Goal: Information Seeking & Learning: Learn about a topic

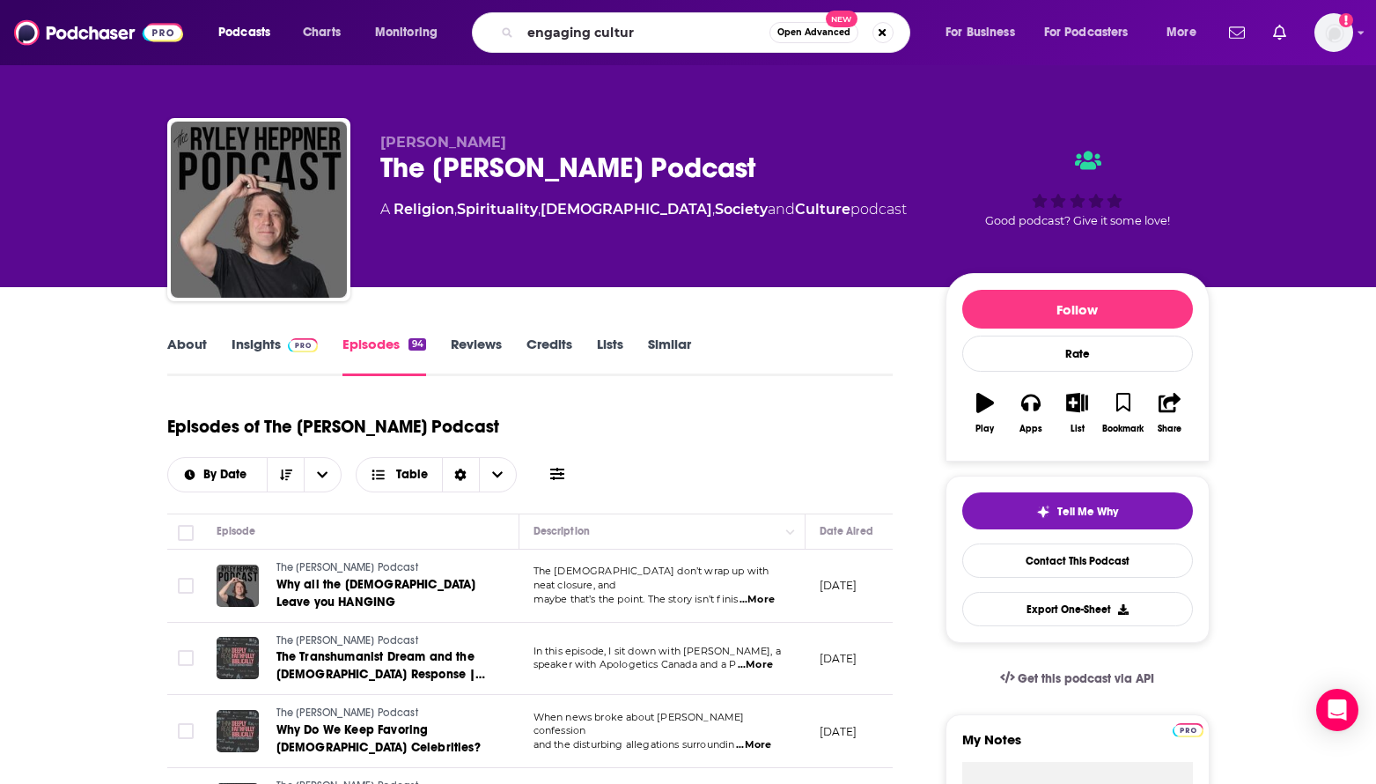
type input "engaging culture"
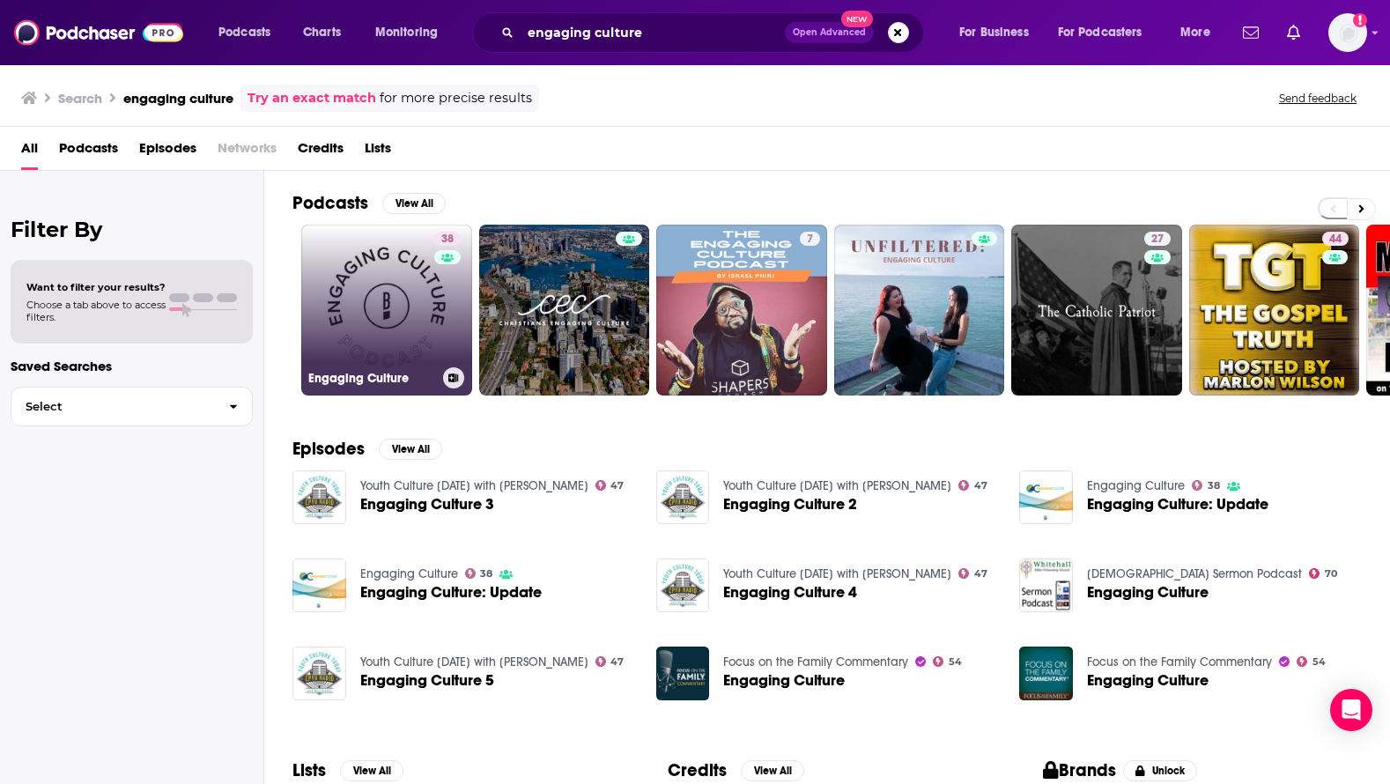
click at [389, 309] on link "38 Engaging Culture" at bounding box center [386, 310] width 171 height 171
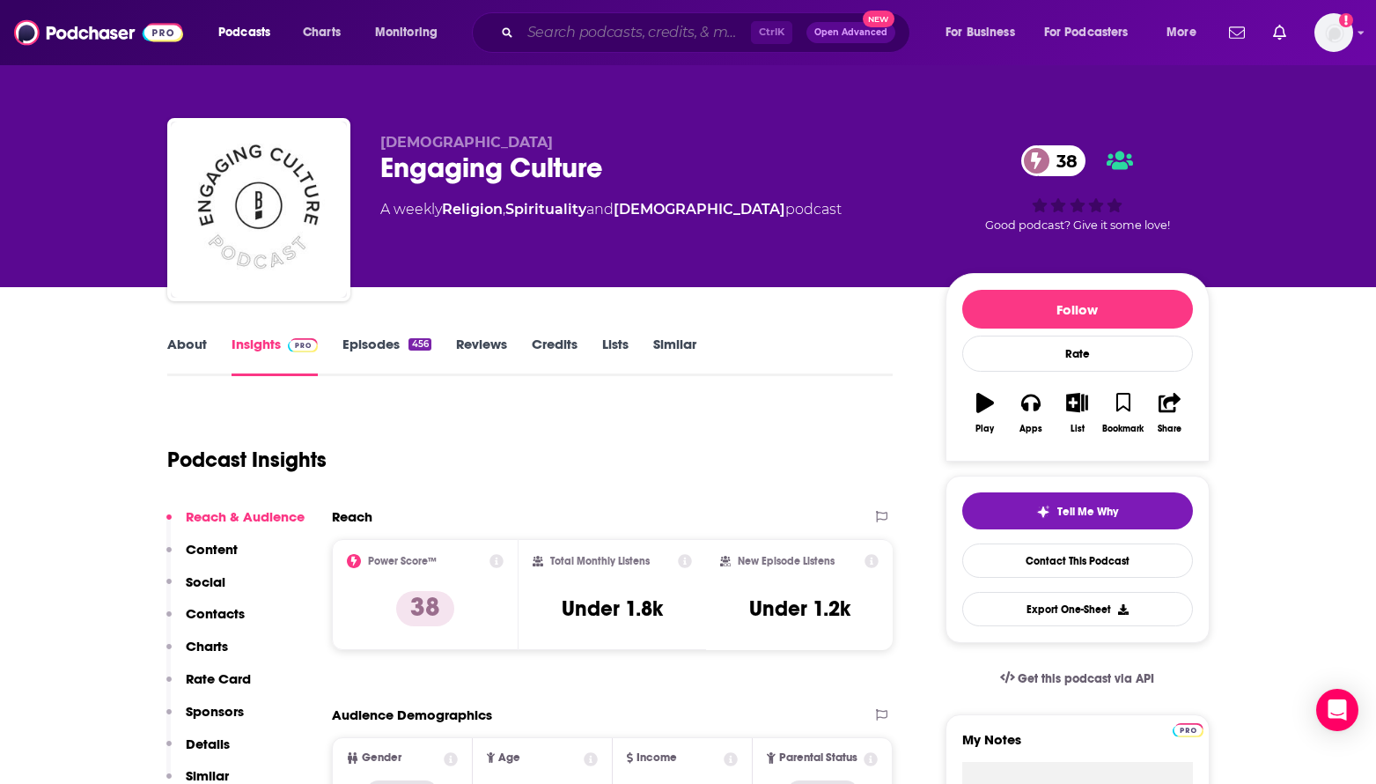
click at [557, 32] on input "Search podcasts, credits, & more..." at bounding box center [635, 32] width 231 height 28
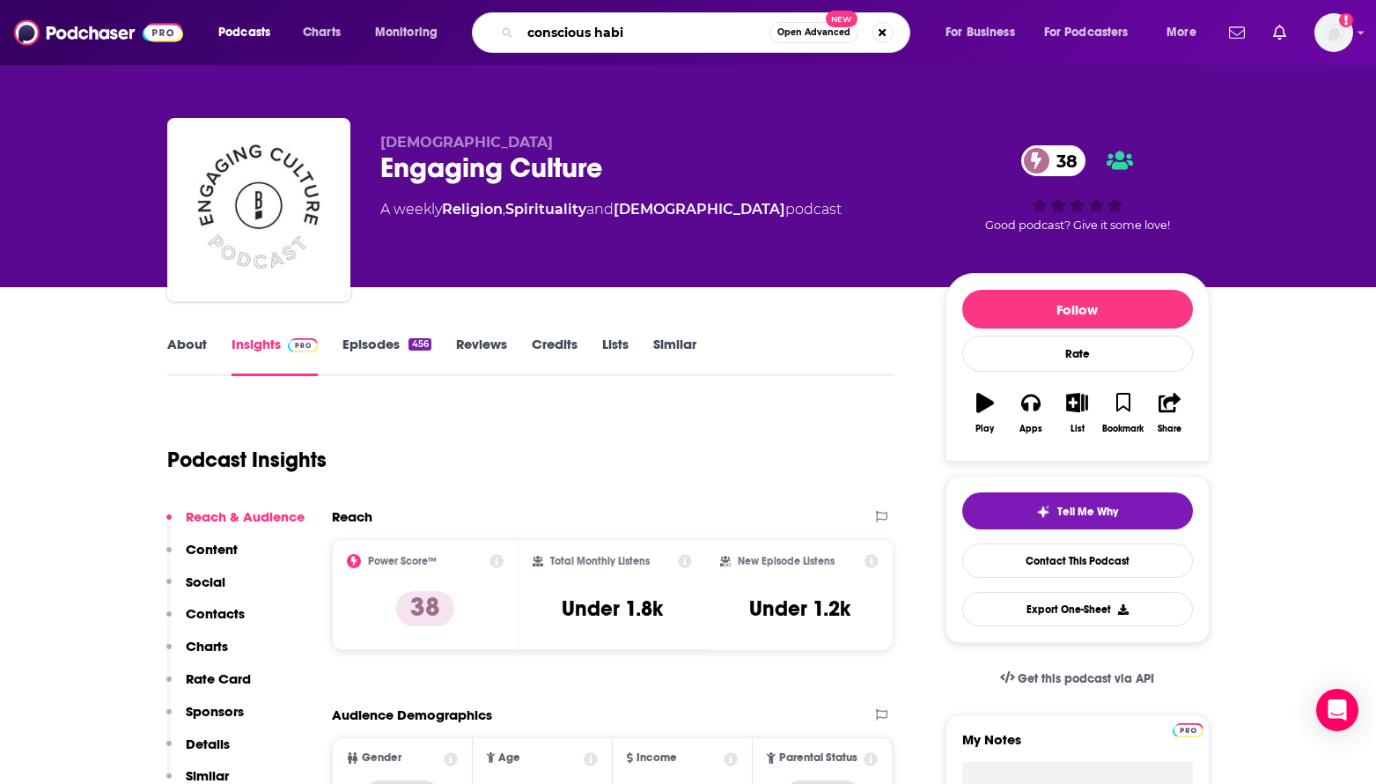
type input "conscious habit"
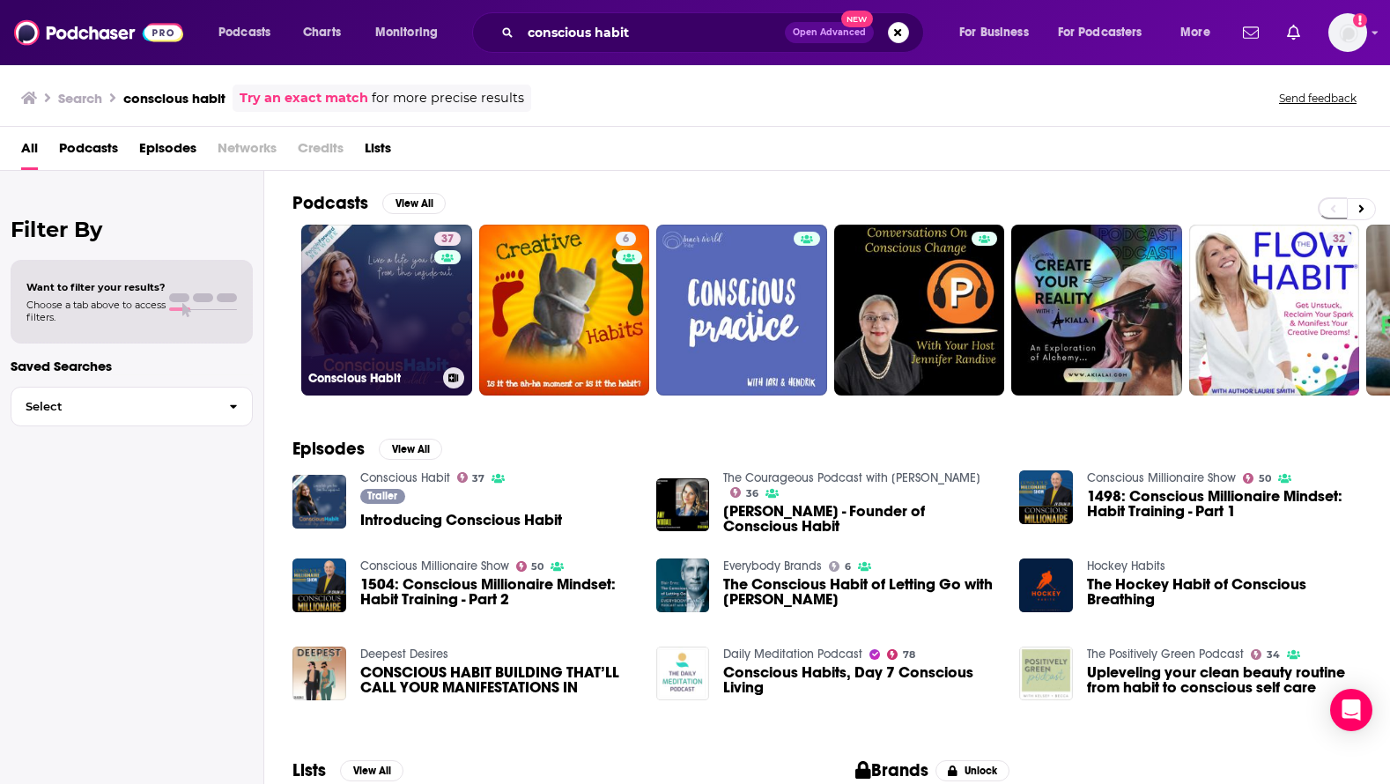
click at [360, 311] on link "37 Conscious Habit" at bounding box center [386, 310] width 171 height 171
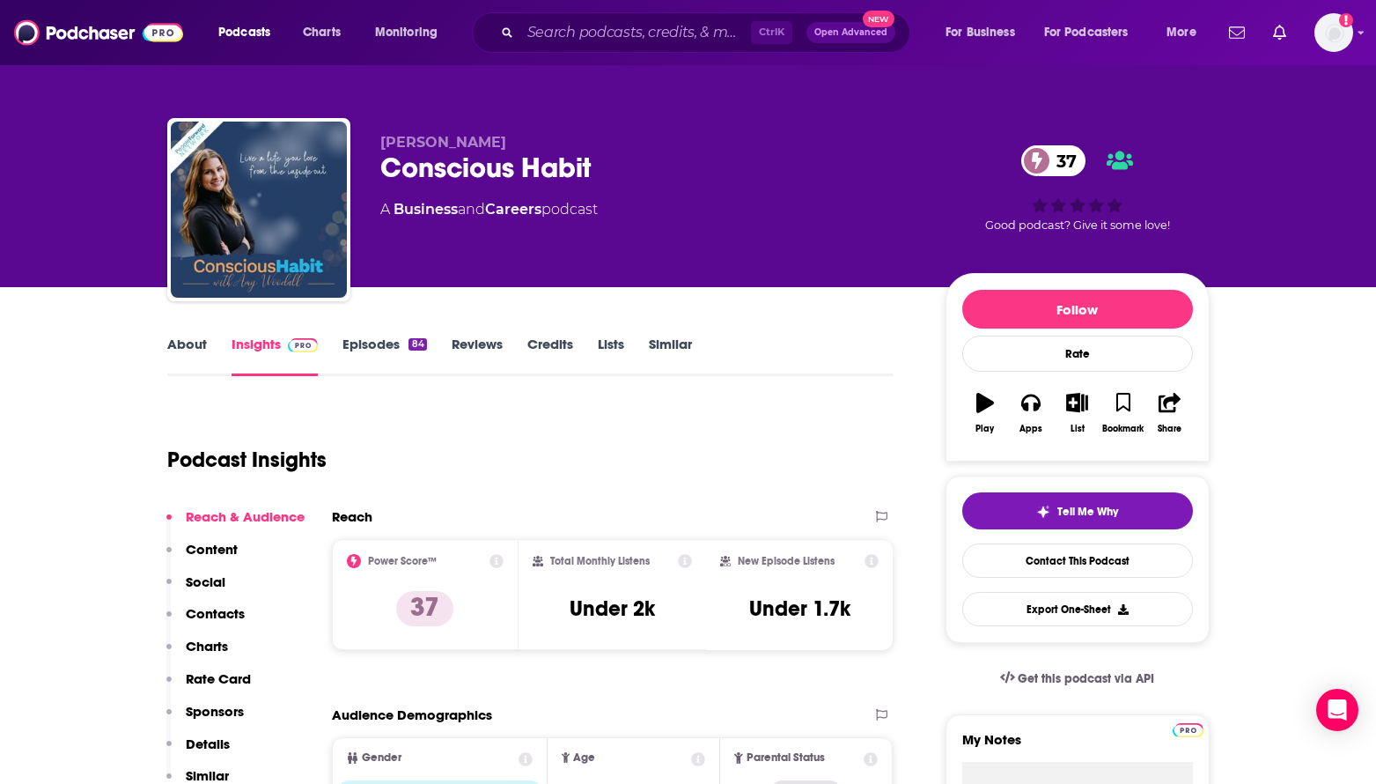
click at [188, 343] on link "About" at bounding box center [187, 355] width 40 height 41
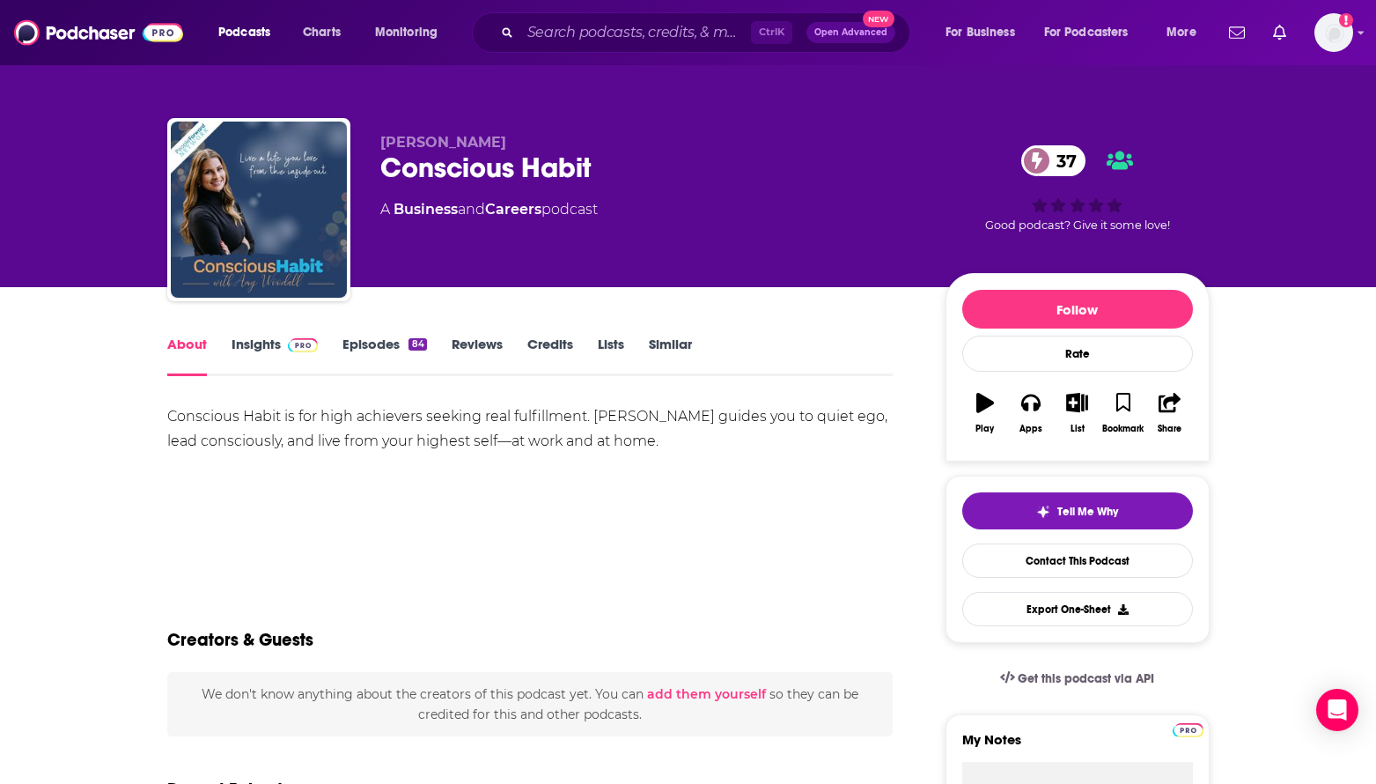
click at [349, 346] on link "Episodes 84" at bounding box center [385, 355] width 84 height 41
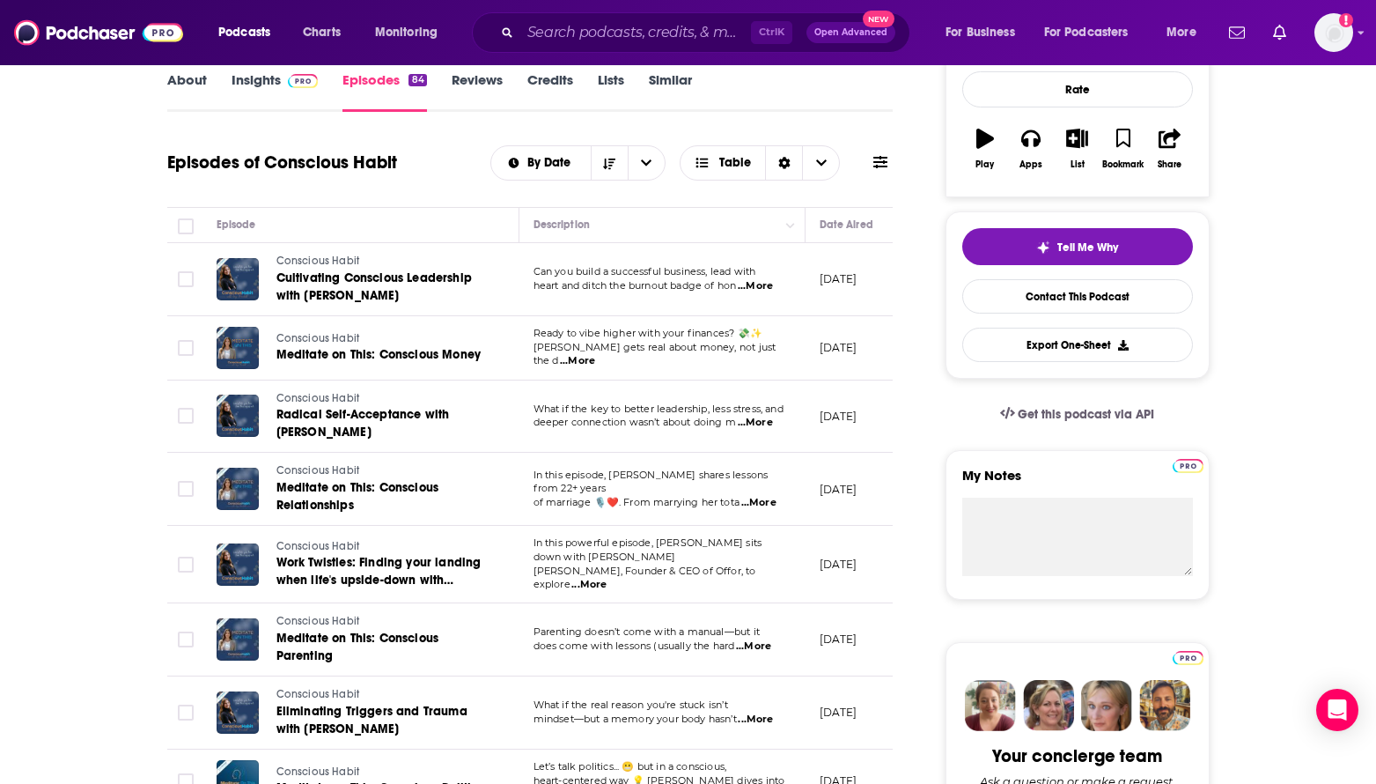
scroll to position [352, 0]
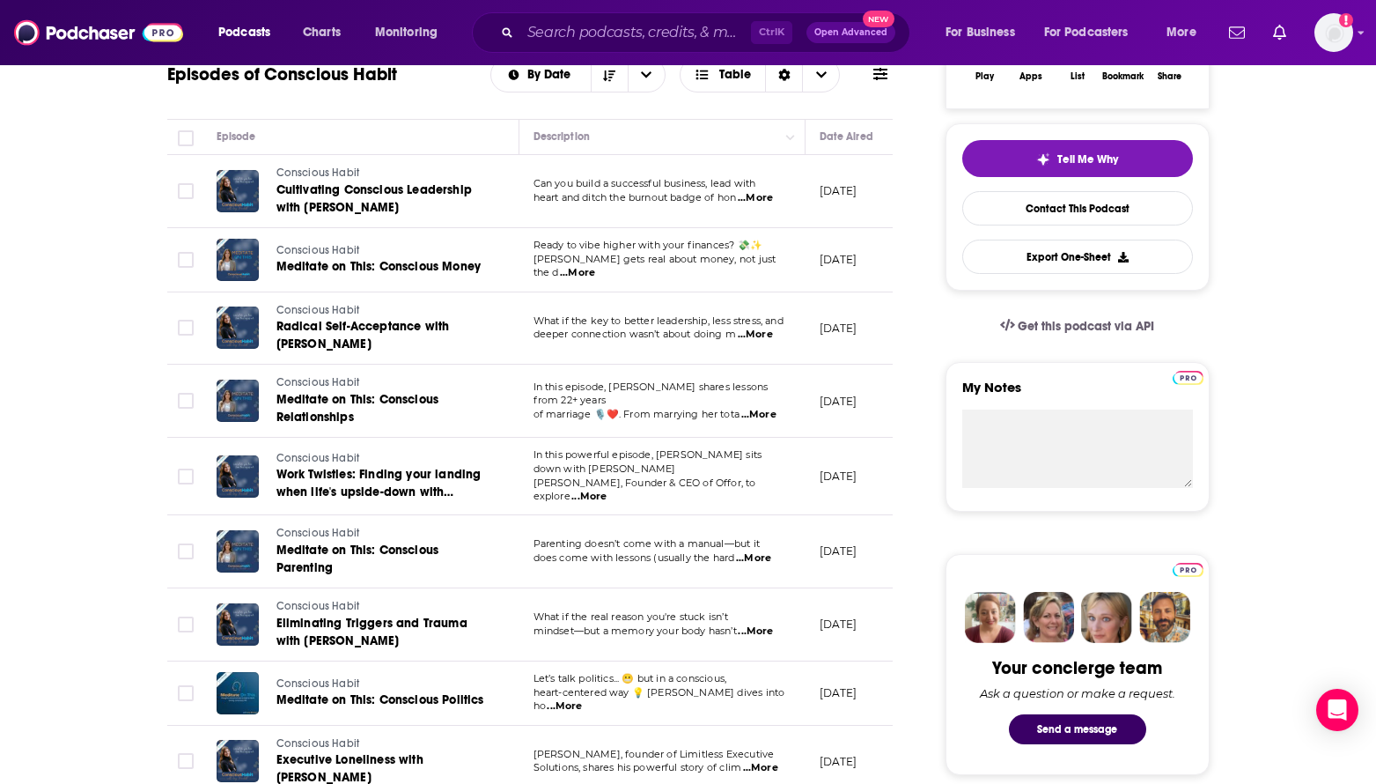
click at [603, 541] on span "Parenting doesn’t come with a manual—but it" at bounding box center [647, 543] width 226 height 12
click at [760, 551] on span "...More" at bounding box center [753, 558] width 35 height 14
click at [756, 309] on td "What if the key to better leadership, less stress, and deeper connection wasn’t…" at bounding box center [663, 328] width 286 height 73
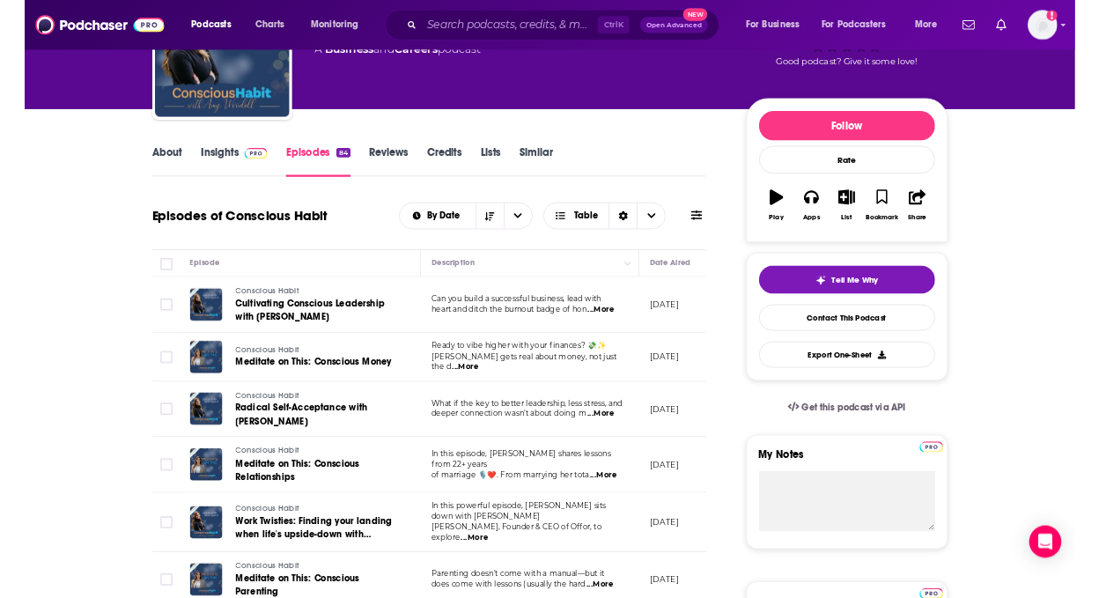
scroll to position [0, 0]
